Goal: Information Seeking & Learning: Find specific fact

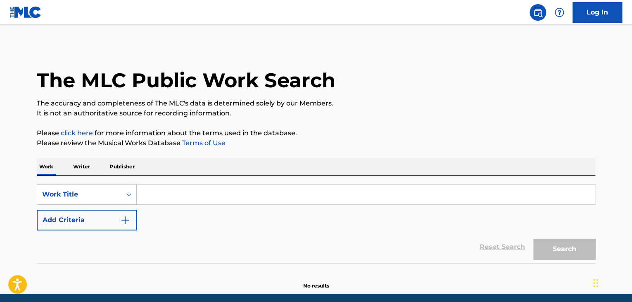
click at [162, 194] on input "Search Form" at bounding box center [366, 194] width 458 height 20
paste input "Godok MUSHVENOM feat. SUPERBEE"
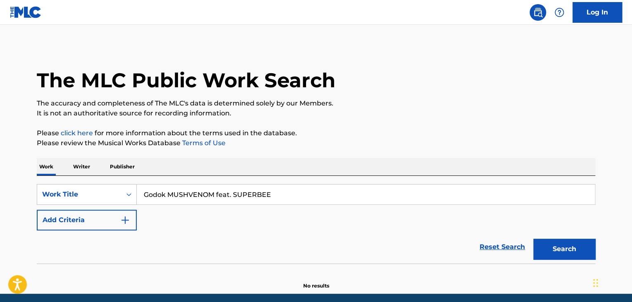
drag, startPoint x: 167, startPoint y: 196, endPoint x: 366, endPoint y: 192, distance: 199.6
click at [366, 192] on input "Godok MUSHVENOM feat. SUPERBEE" at bounding box center [366, 194] width 458 height 20
click at [203, 195] on input "godokhan insaeng" at bounding box center [366, 194] width 458 height 20
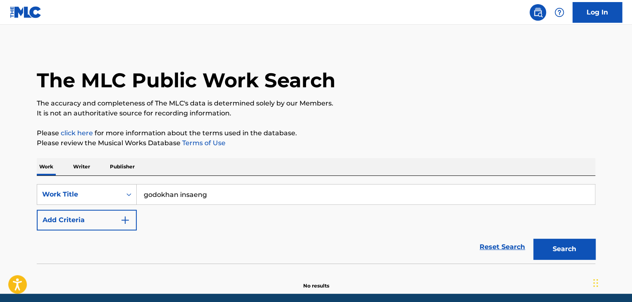
paste input "Godok MUSHVENOM feat. SUPERBEE"
drag, startPoint x: 169, startPoint y: 197, endPoint x: 275, endPoint y: 191, distance: 106.8
click at [275, 191] on input "Godok MUSHVENOM feat. SUPERBEE" at bounding box center [366, 194] width 458 height 20
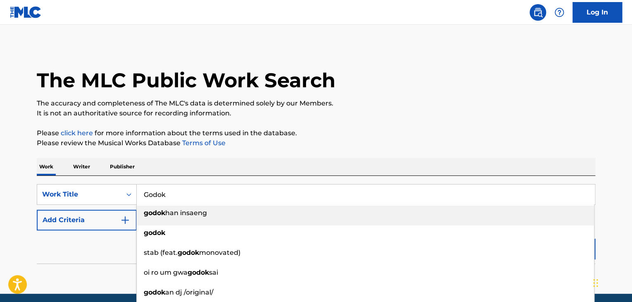
type input "Godok"
click at [299, 144] on p "Please review the Musical Works Database Terms of Use" at bounding box center [316, 143] width 558 height 10
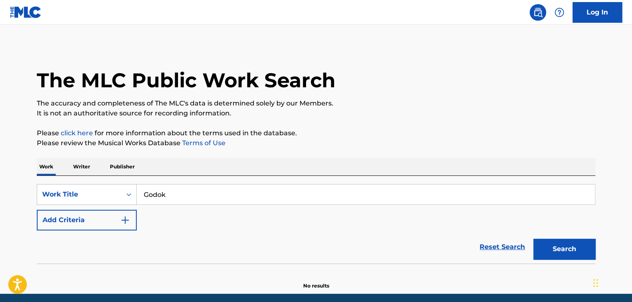
click at [548, 253] on button "Search" at bounding box center [564, 248] width 62 height 21
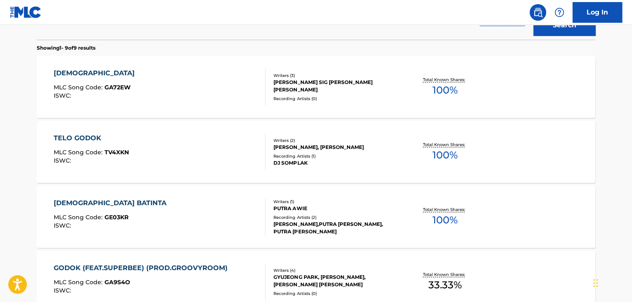
scroll to position [182, 0]
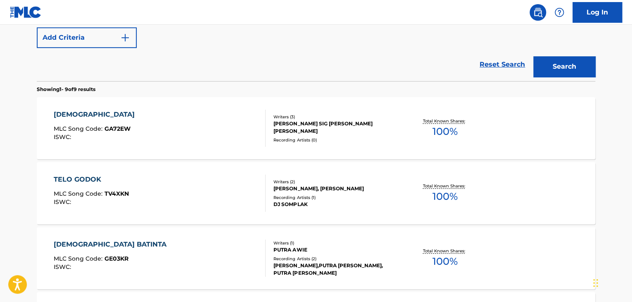
click at [194, 126] on div "GODOK MLC Song Code : GA72EW ISWC :" at bounding box center [160, 127] width 212 height 37
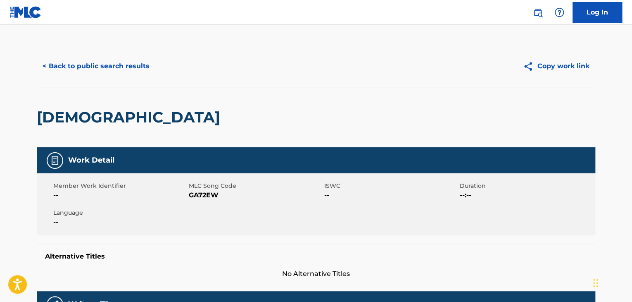
click at [94, 67] on button "< Back to public search results" at bounding box center [96, 66] width 119 height 21
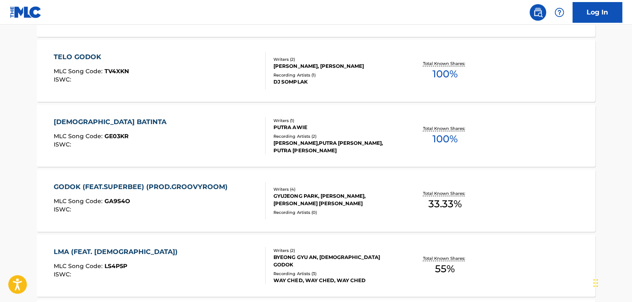
scroll to position [306, 0]
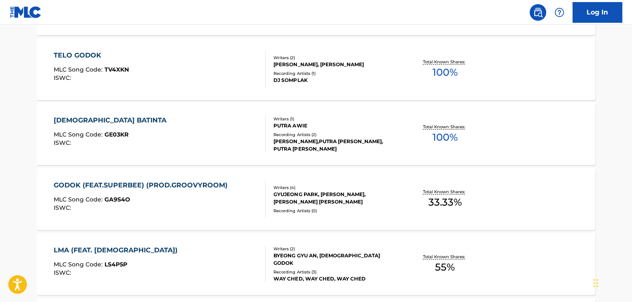
click at [184, 194] on div "GODOK (FEAT.SUPERBEE) (PROD.GROOVYROOM) MLC Song Code : GA9S4O ISWC :" at bounding box center [143, 198] width 178 height 37
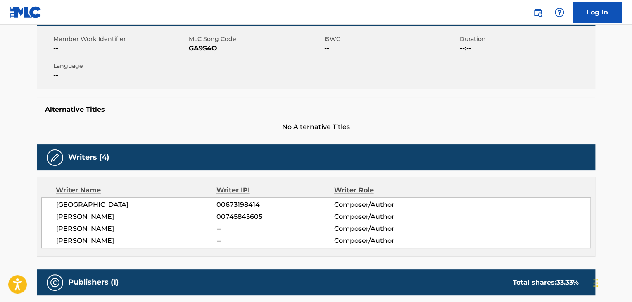
scroll to position [207, 0]
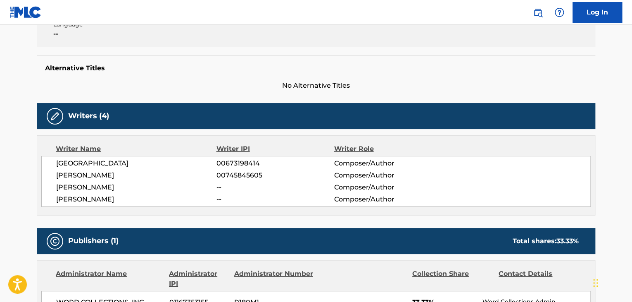
click at [102, 158] on span "[GEOGRAPHIC_DATA]" at bounding box center [136, 163] width 160 height 10
copy div "[GEOGRAPHIC_DATA]"
click at [223, 164] on span "00673198414" at bounding box center [274, 163] width 117 height 10
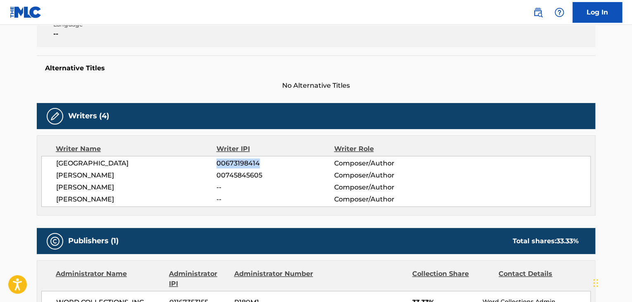
click at [223, 164] on span "00673198414" at bounding box center [274, 163] width 117 height 10
copy span "00673198414"
click at [93, 177] on span "[PERSON_NAME]" at bounding box center [136, 175] width 160 height 10
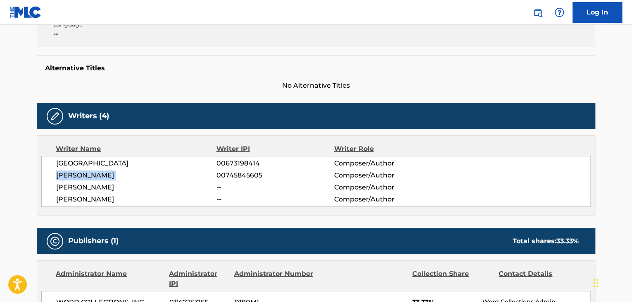
copy div "[PERSON_NAME]"
click at [229, 177] on span "00745845605" at bounding box center [274, 175] width 117 height 10
copy span "00745845605"
click at [84, 186] on span "[PERSON_NAME]" at bounding box center [136, 187] width 160 height 10
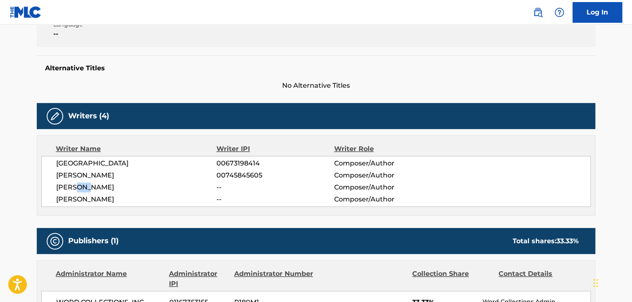
click at [84, 186] on span "[PERSON_NAME]" at bounding box center [136, 187] width 160 height 10
copy div "[PERSON_NAME]"
click at [86, 200] on span "[PERSON_NAME]" at bounding box center [136, 199] width 160 height 10
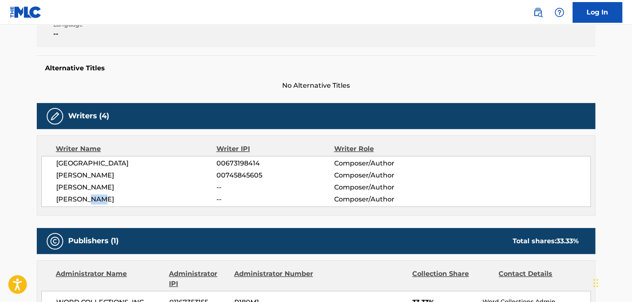
click at [86, 200] on span "[PERSON_NAME]" at bounding box center [136, 199] width 160 height 10
copy div "[PERSON_NAME]"
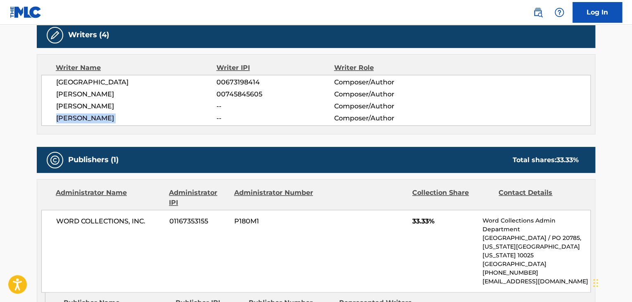
scroll to position [372, 0]
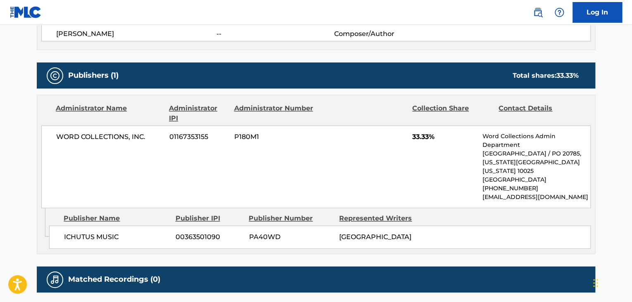
click at [107, 138] on span "WORD COLLECTIONS, INC." at bounding box center [109, 137] width 107 height 10
copy div "WORD COLLECTIONS, INC."
click at [181, 140] on span "01167353155" at bounding box center [198, 137] width 59 height 10
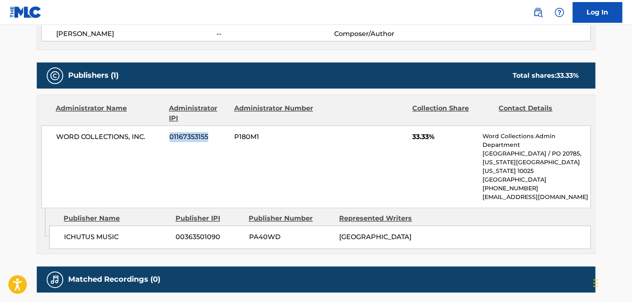
click at [181, 140] on span "01167353155" at bounding box center [198, 137] width 59 height 10
copy span "01167353155"
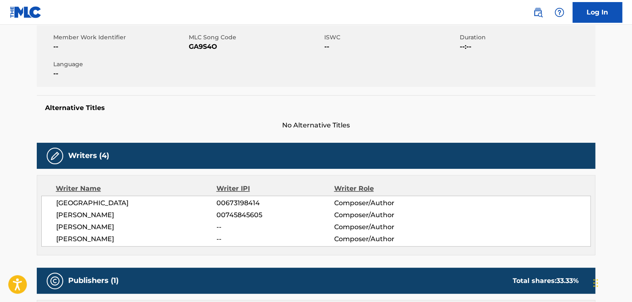
scroll to position [83, 0]
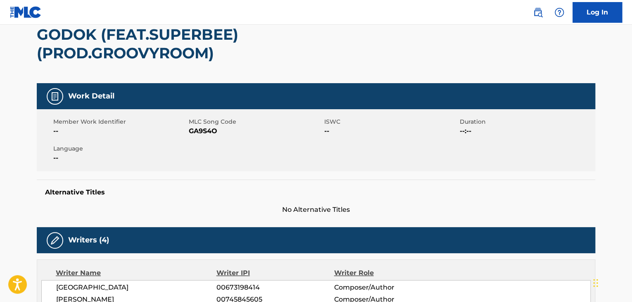
click at [202, 133] on span "GA9S4O" at bounding box center [255, 131] width 133 height 10
copy span "GA9S4O"
